Goal: Task Accomplishment & Management: Use online tool/utility

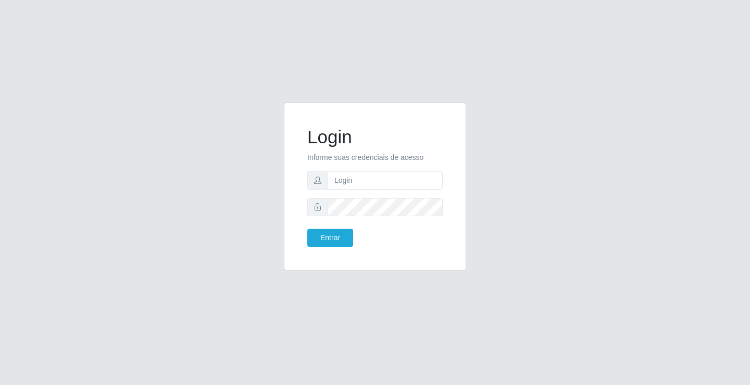
click at [396, 184] on input "text" at bounding box center [385, 180] width 115 height 18
click at [381, 186] on input "text" at bounding box center [385, 180] width 115 height 18
type input "anacarla@ideal"
click at [321, 235] on button "Entrar" at bounding box center [330, 238] width 46 height 18
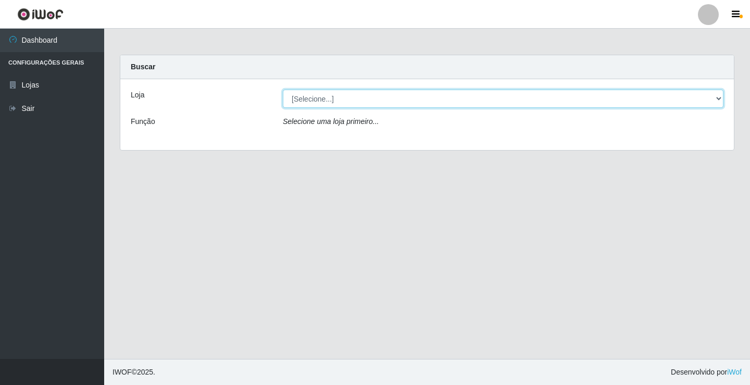
click at [720, 101] on select "[Selecione...] Ideal - Conceição" at bounding box center [503, 99] width 441 height 18
select select "231"
click at [283, 90] on select "[Selecione...] Ideal - Conceição" at bounding box center [503, 99] width 441 height 18
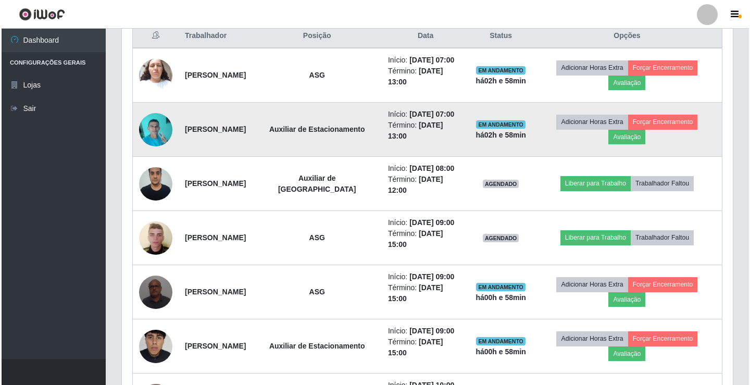
scroll to position [469, 0]
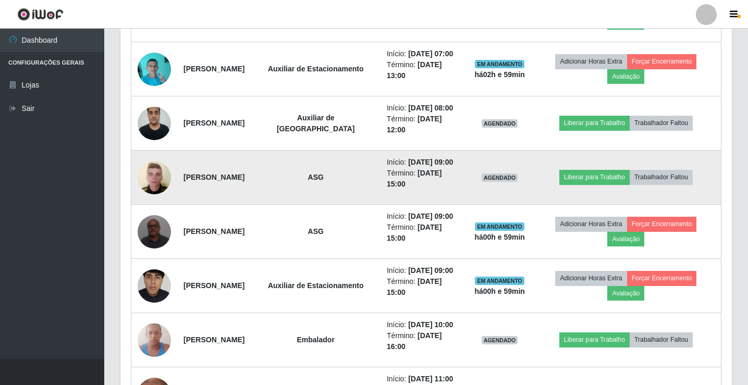
click at [153, 200] on img at bounding box center [154, 177] width 33 height 44
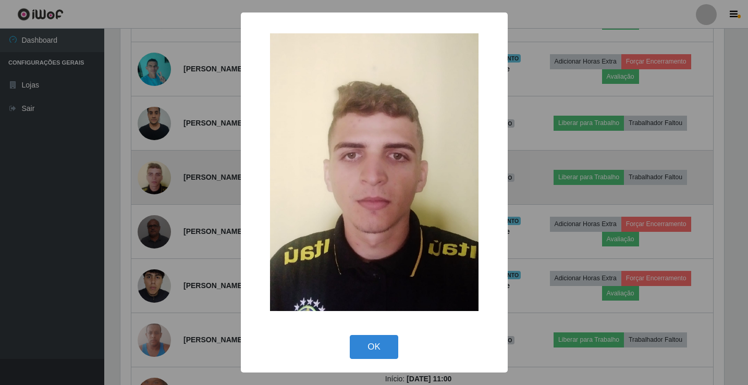
scroll to position [216, 606]
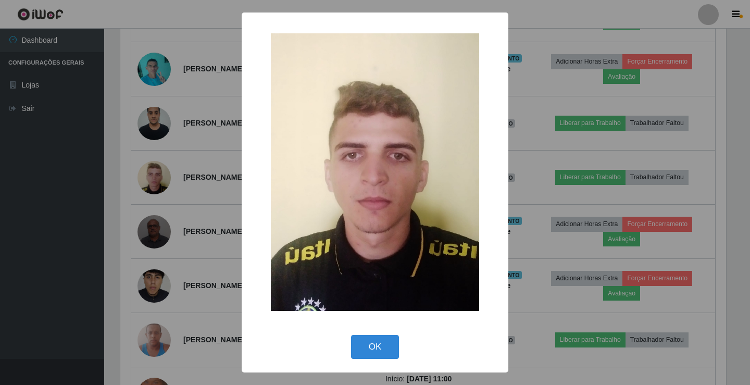
click at [157, 216] on div "× OK Cancel" at bounding box center [375, 192] width 750 height 385
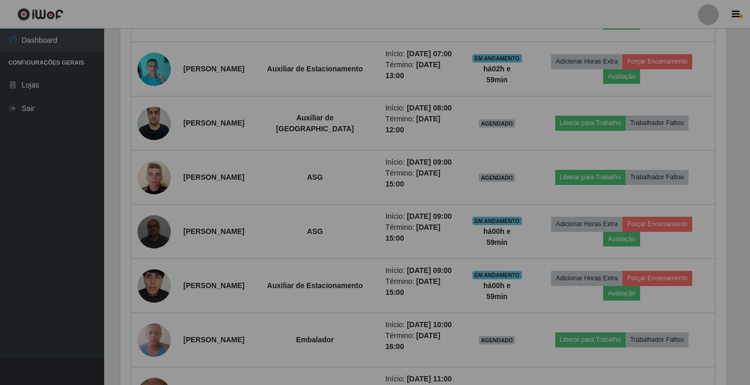
scroll to position [216, 611]
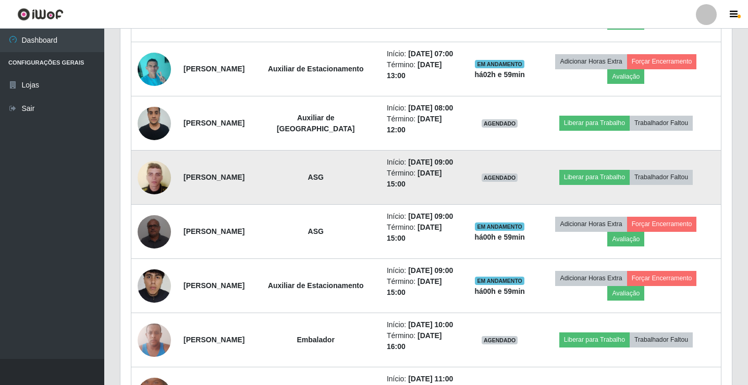
click at [165, 200] on img at bounding box center [154, 177] width 33 height 44
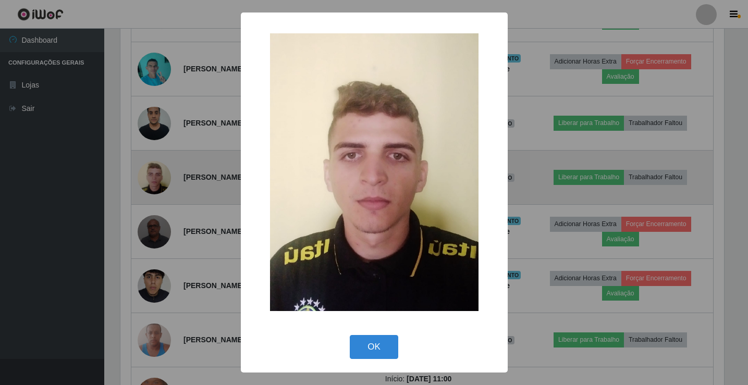
scroll to position [216, 606]
click at [165, 214] on div "× OK Cancel" at bounding box center [375, 192] width 750 height 385
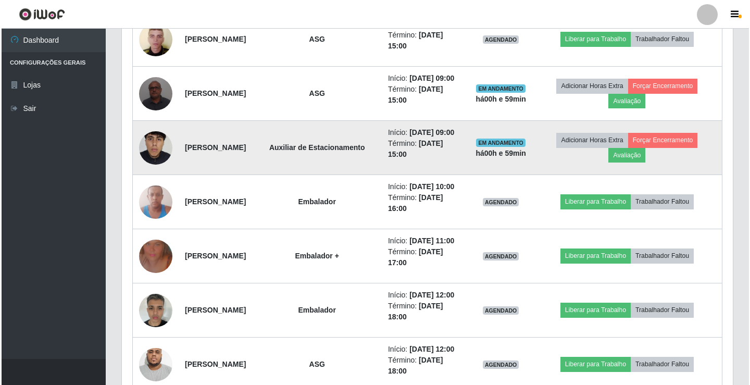
scroll to position [625, 0]
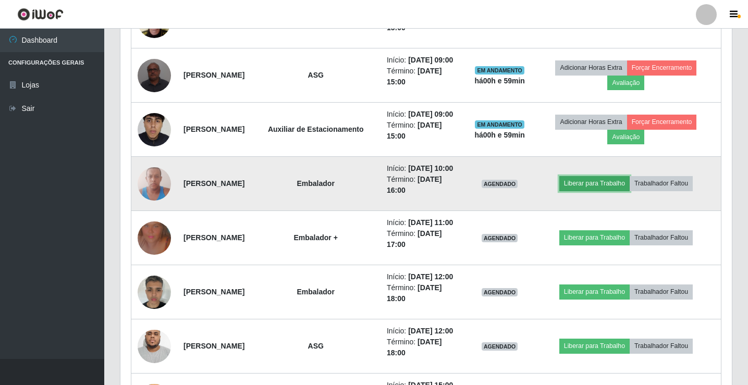
click at [576, 191] on button "Liberar para Trabalho" at bounding box center [594, 183] width 70 height 15
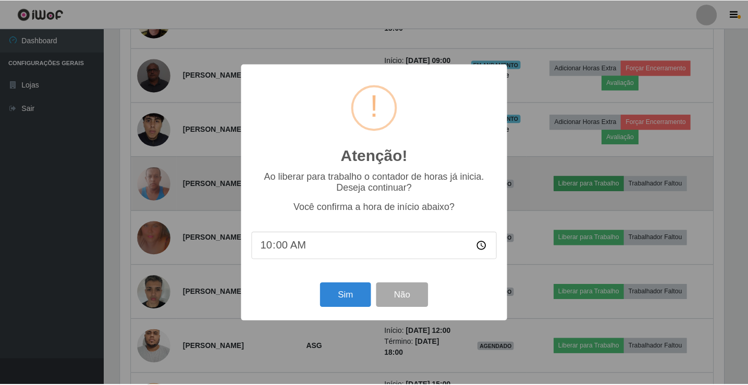
scroll to position [216, 606]
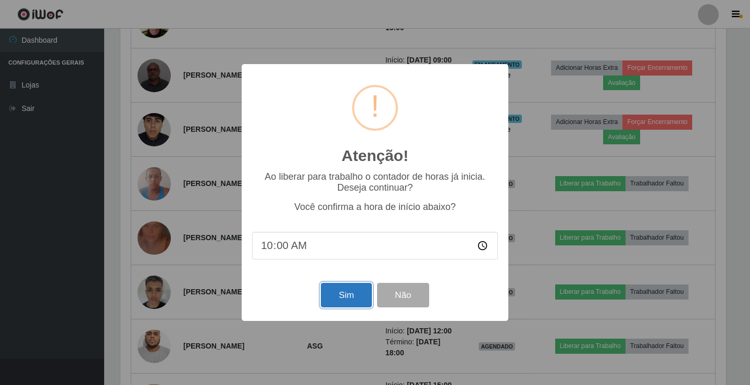
click at [335, 299] on button "Sim" at bounding box center [346, 295] width 51 height 24
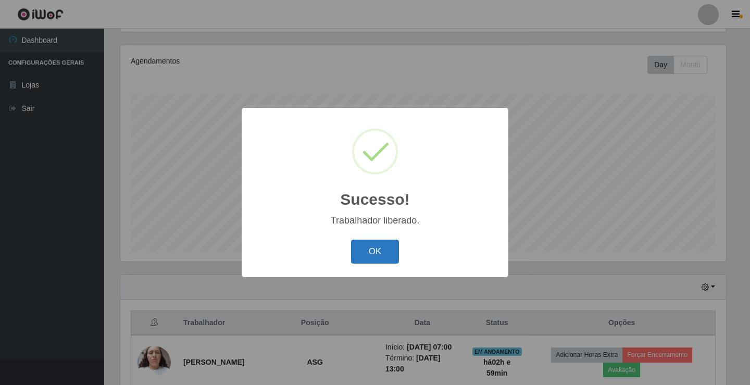
click at [387, 254] on button "OK" at bounding box center [375, 252] width 48 height 24
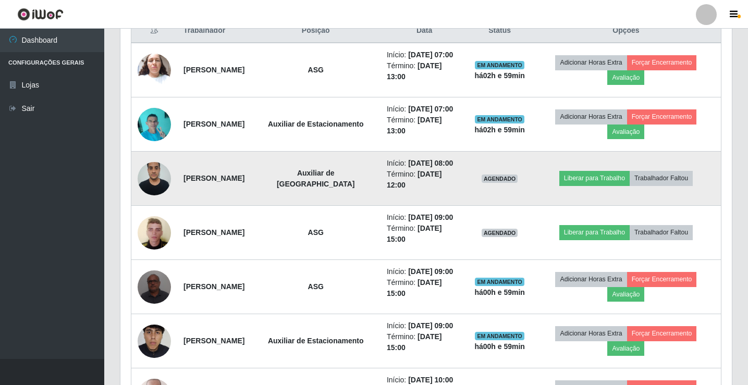
scroll to position [434, 0]
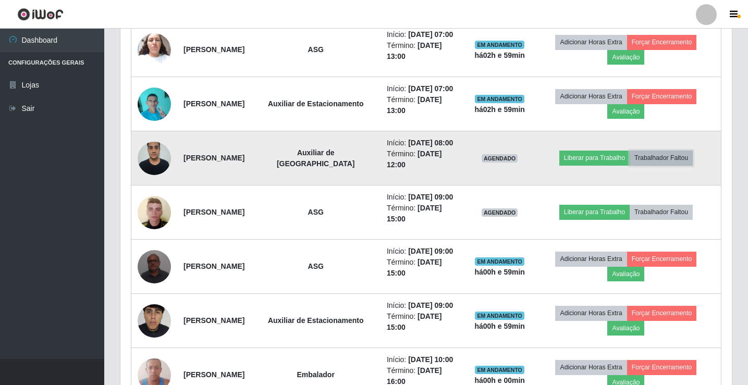
click at [679, 165] on button "Trabalhador Faltou" at bounding box center [661, 158] width 63 height 15
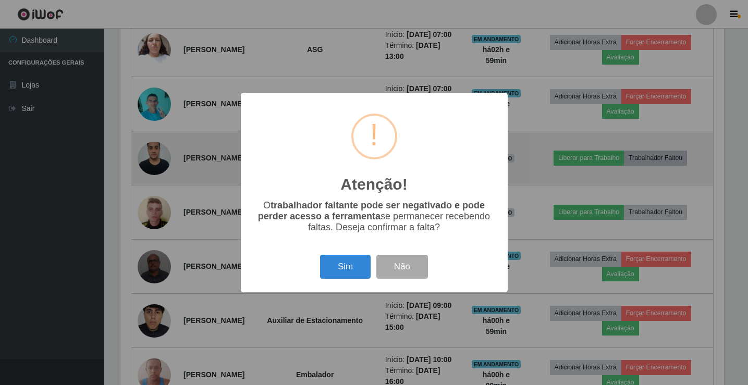
scroll to position [216, 606]
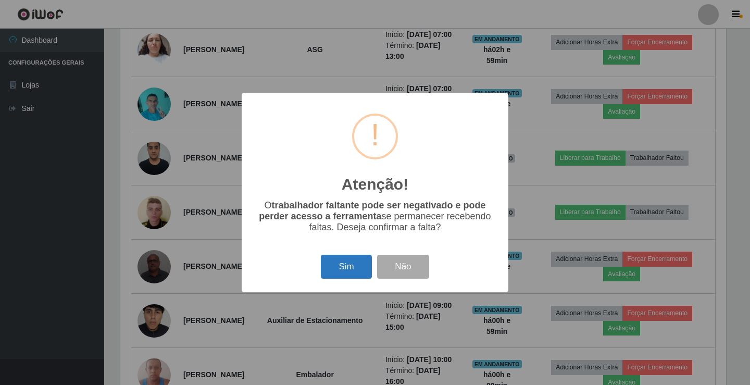
click at [350, 264] on button "Sim" at bounding box center [346, 267] width 51 height 24
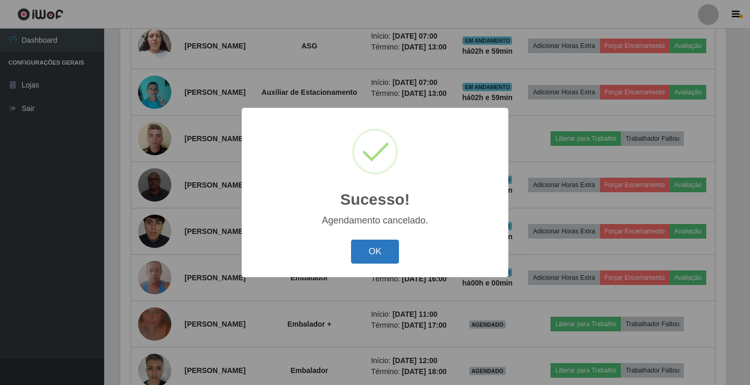
click at [362, 257] on button "OK" at bounding box center [375, 252] width 48 height 24
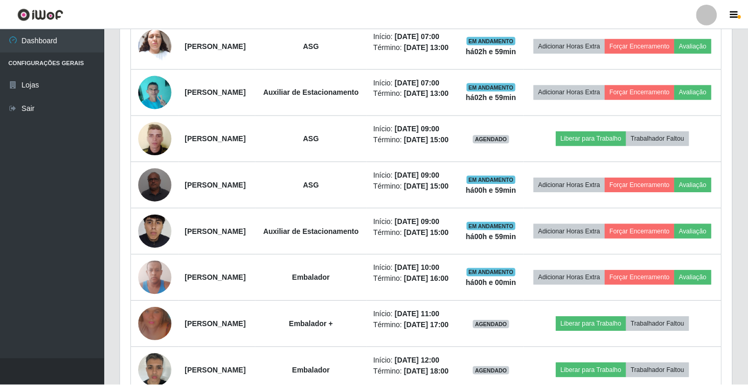
scroll to position [0, 0]
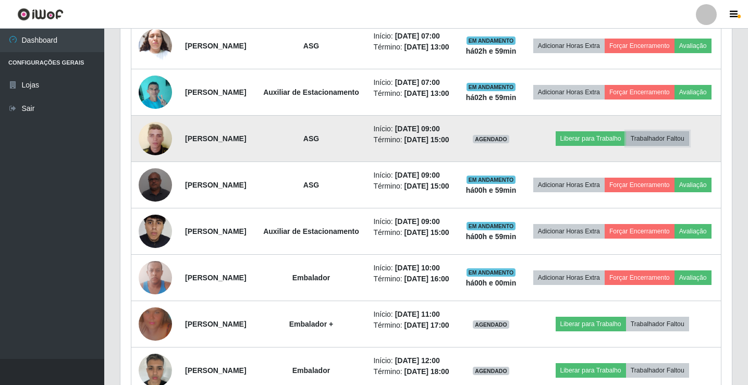
click at [689, 146] on button "Trabalhador Faltou" at bounding box center [657, 138] width 63 height 15
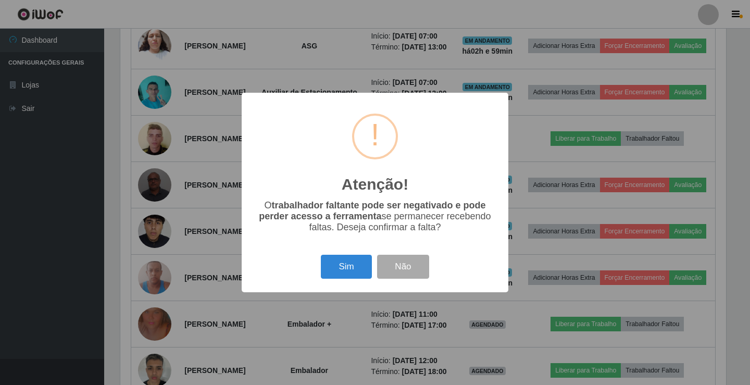
click at [558, 166] on div "Atenção! × O trabalhador faltante pode ser negativado e pode perder acesso a fe…" at bounding box center [375, 192] width 750 height 385
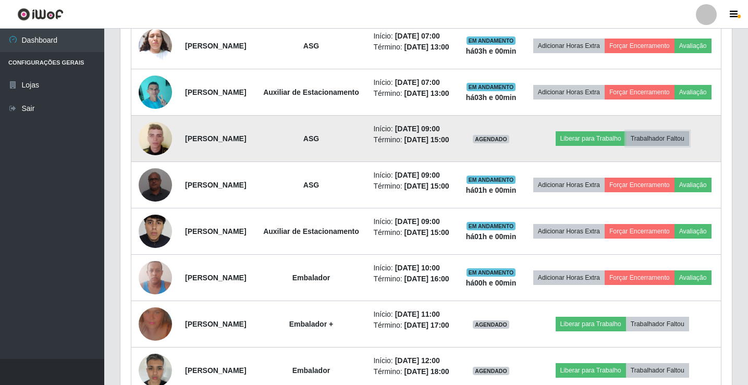
click at [689, 146] on button "Trabalhador Faltou" at bounding box center [657, 138] width 63 height 15
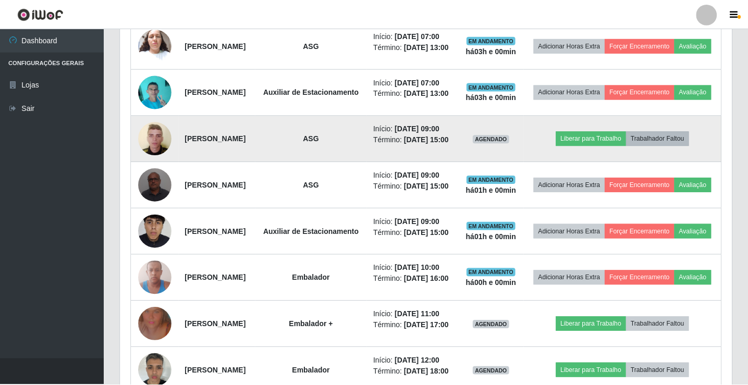
scroll to position [216, 606]
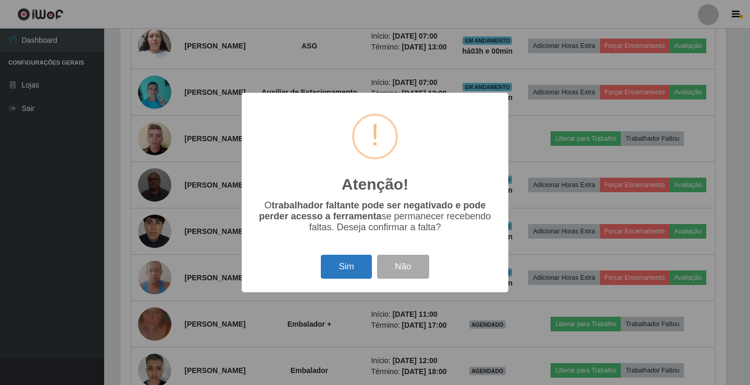
click at [339, 279] on button "Sim" at bounding box center [346, 267] width 51 height 24
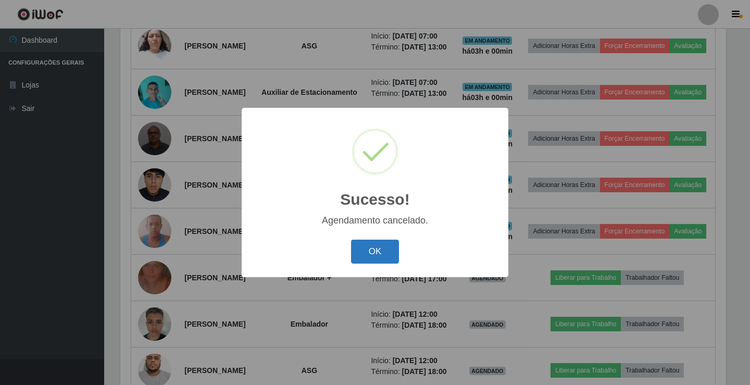
click at [359, 250] on button "OK" at bounding box center [375, 252] width 48 height 24
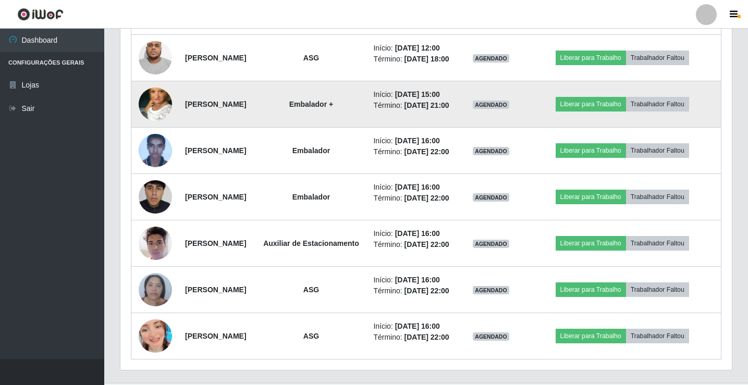
click at [154, 134] on img at bounding box center [155, 104] width 33 height 59
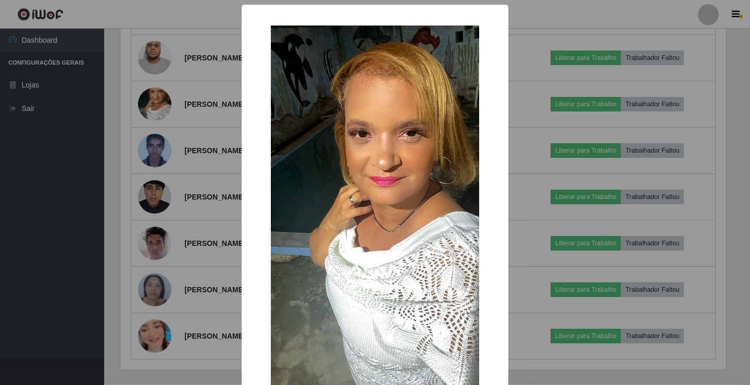
click at [156, 261] on div "× OK Cancel" at bounding box center [375, 192] width 750 height 385
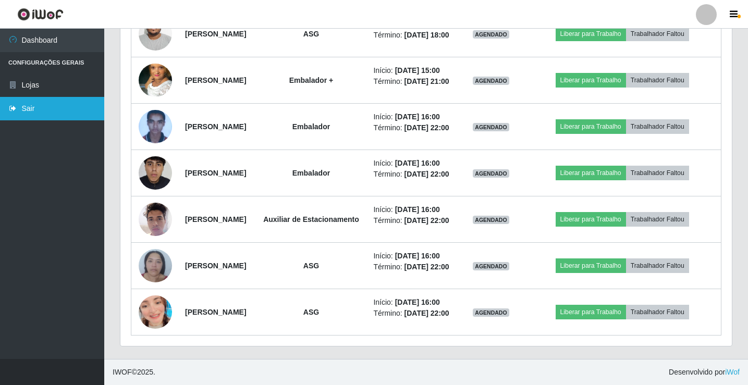
click at [64, 118] on link "Sair" at bounding box center [52, 108] width 104 height 23
